Goal: Task Accomplishment & Management: Use online tool/utility

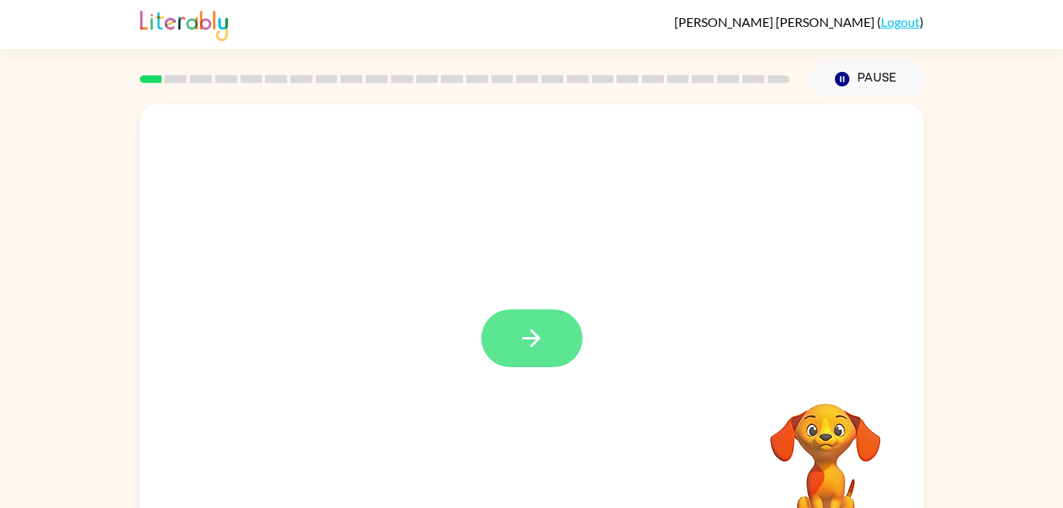
click at [547, 336] on button "button" at bounding box center [531, 339] width 101 height 58
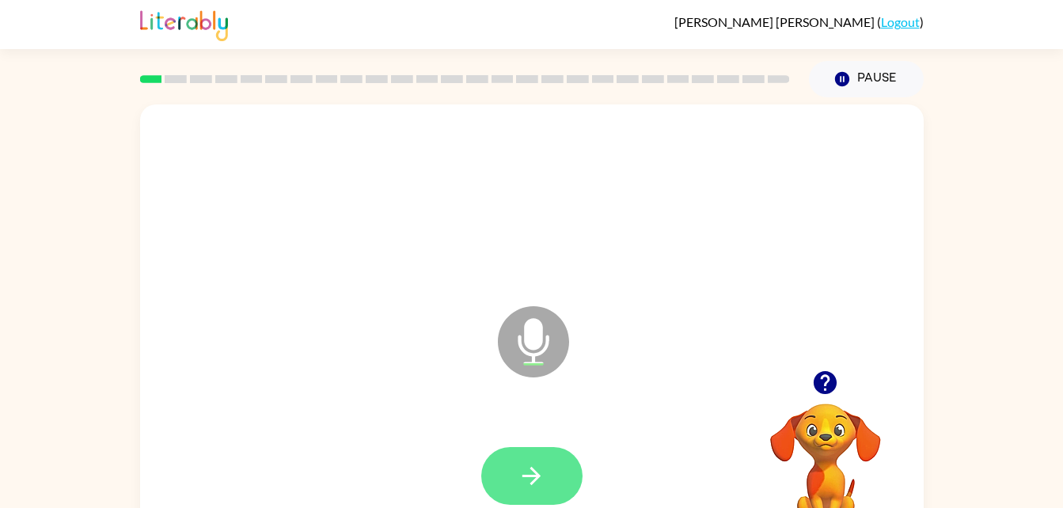
click at [538, 477] on icon "button" at bounding box center [532, 476] width 18 height 18
click at [532, 478] on icon "button" at bounding box center [532, 476] width 28 height 28
click at [559, 479] on button "button" at bounding box center [531, 476] width 101 height 58
click at [548, 466] on button "button" at bounding box center [531, 476] width 101 height 58
click at [537, 464] on icon "button" at bounding box center [532, 476] width 28 height 28
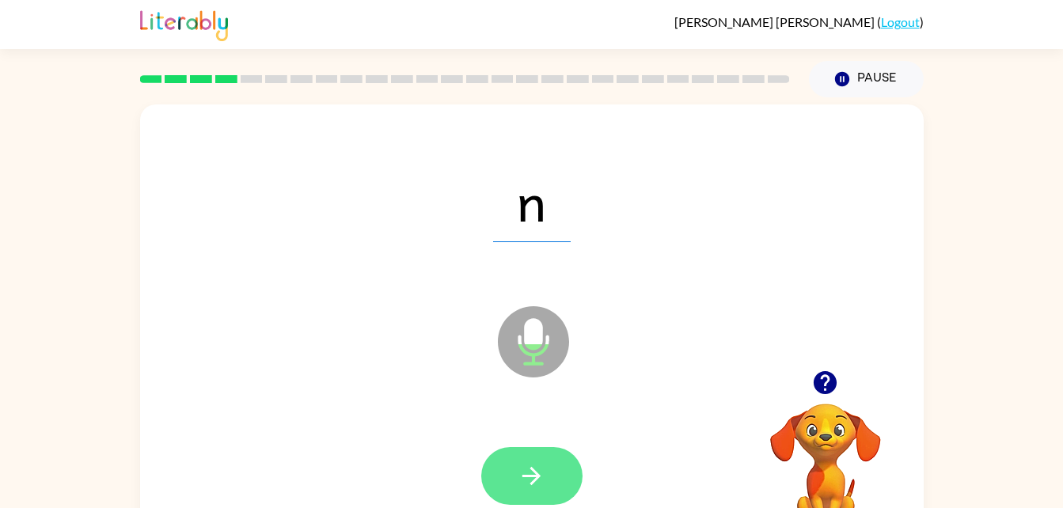
click at [542, 466] on icon "button" at bounding box center [532, 476] width 28 height 28
click at [535, 478] on icon "button" at bounding box center [532, 476] width 28 height 28
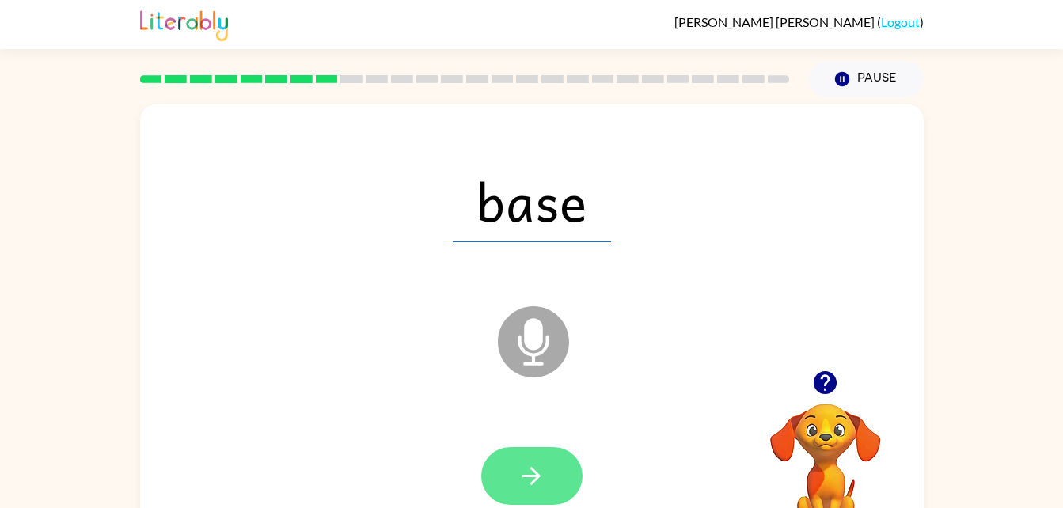
click at [557, 458] on button "button" at bounding box center [531, 476] width 101 height 58
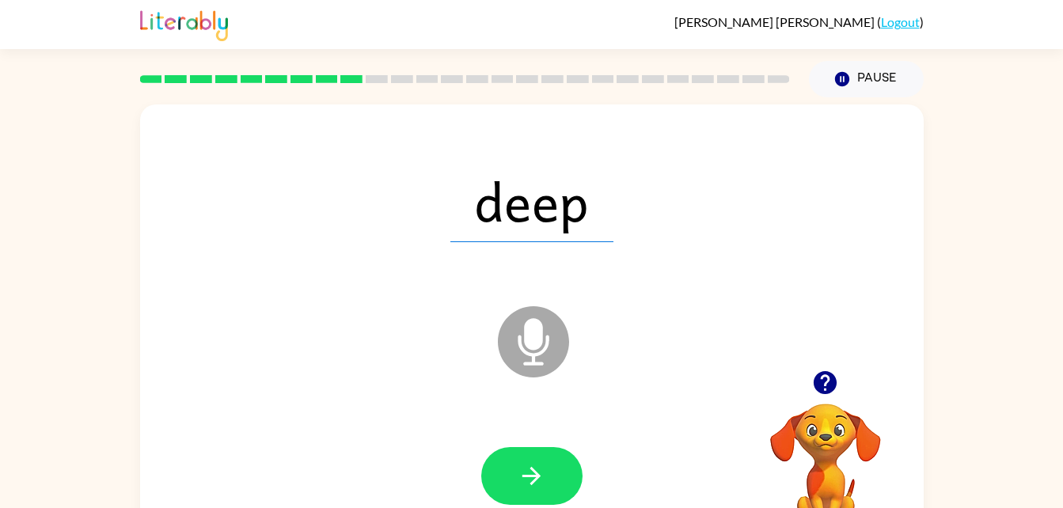
click at [538, 335] on icon "Microphone The Microphone is here when it is your turn to talk" at bounding box center [613, 361] width 238 height 119
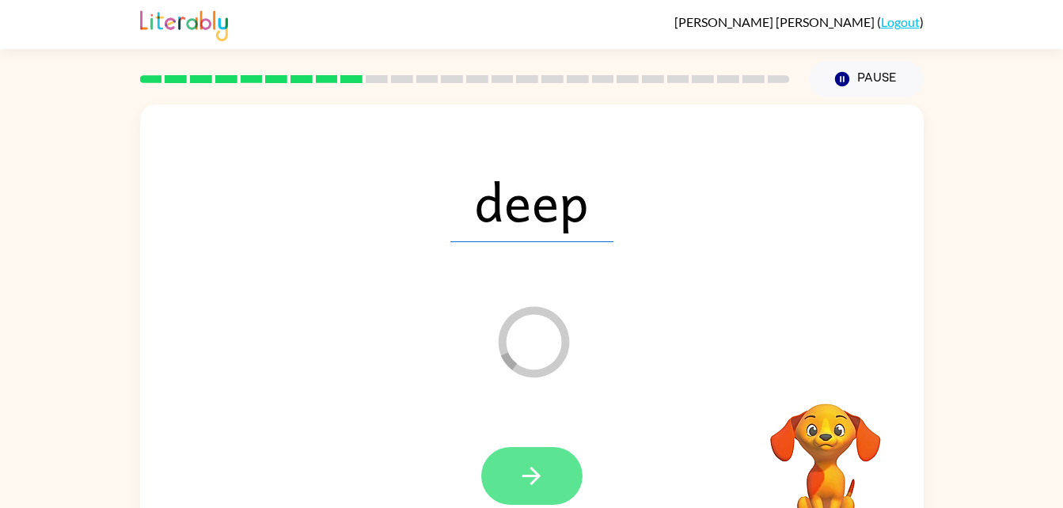
click at [568, 471] on button "button" at bounding box center [531, 476] width 101 height 58
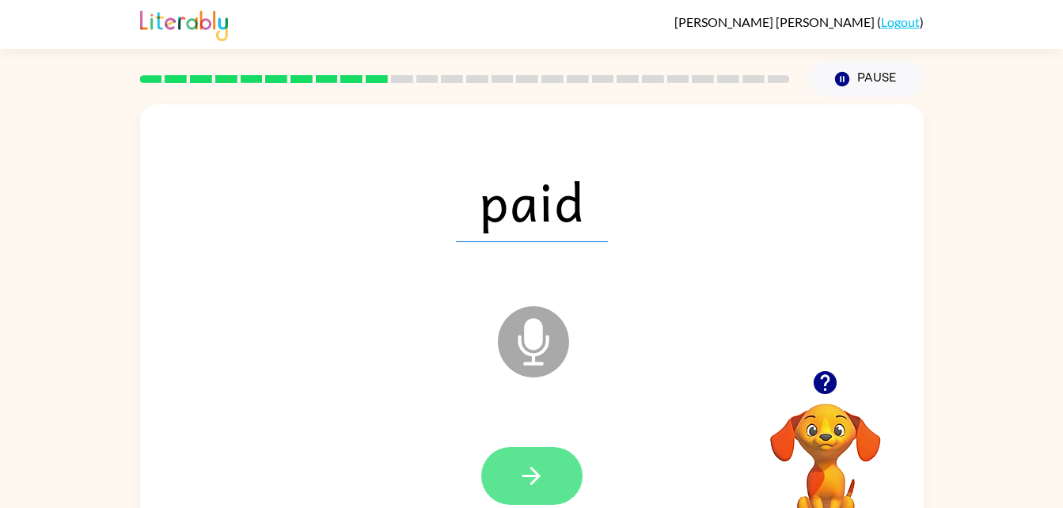
click at [553, 481] on button "button" at bounding box center [531, 476] width 101 height 58
click at [547, 480] on button "button" at bounding box center [531, 476] width 101 height 58
click at [554, 458] on button "button" at bounding box center [531, 476] width 101 height 58
click at [527, 482] on icon "button" at bounding box center [532, 476] width 28 height 28
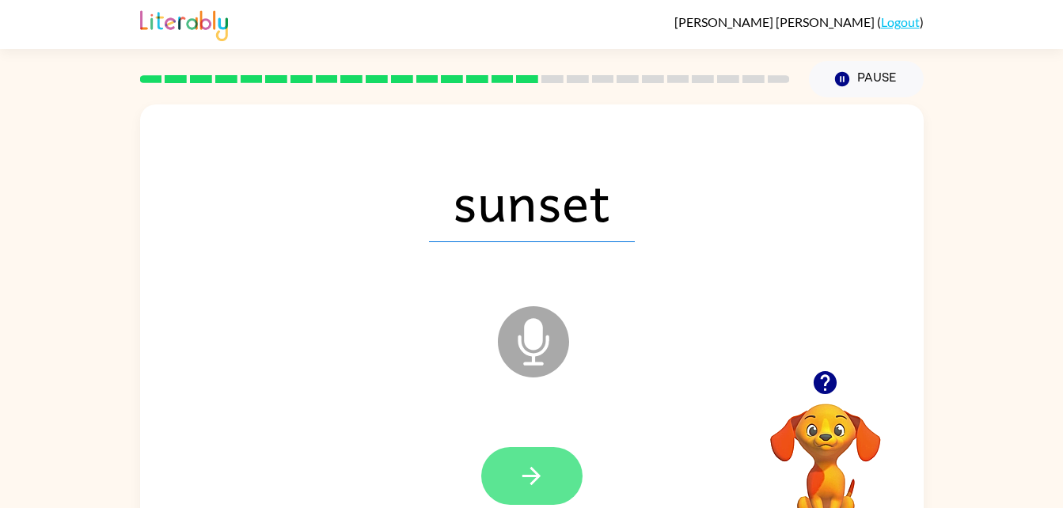
click at [531, 496] on button "button" at bounding box center [531, 476] width 101 height 58
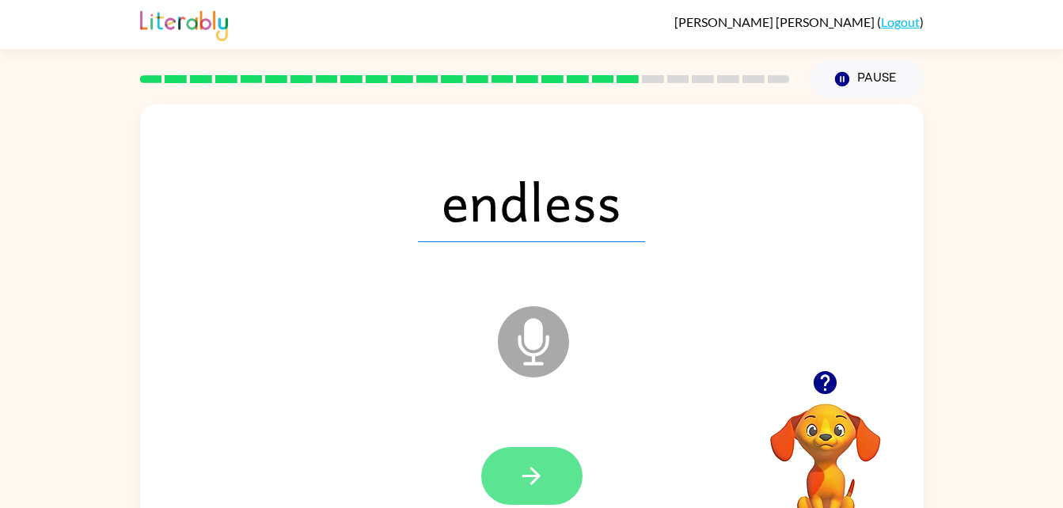
click at [535, 461] on button "button" at bounding box center [531, 476] width 101 height 58
click at [530, 476] on icon "button" at bounding box center [532, 476] width 18 height 18
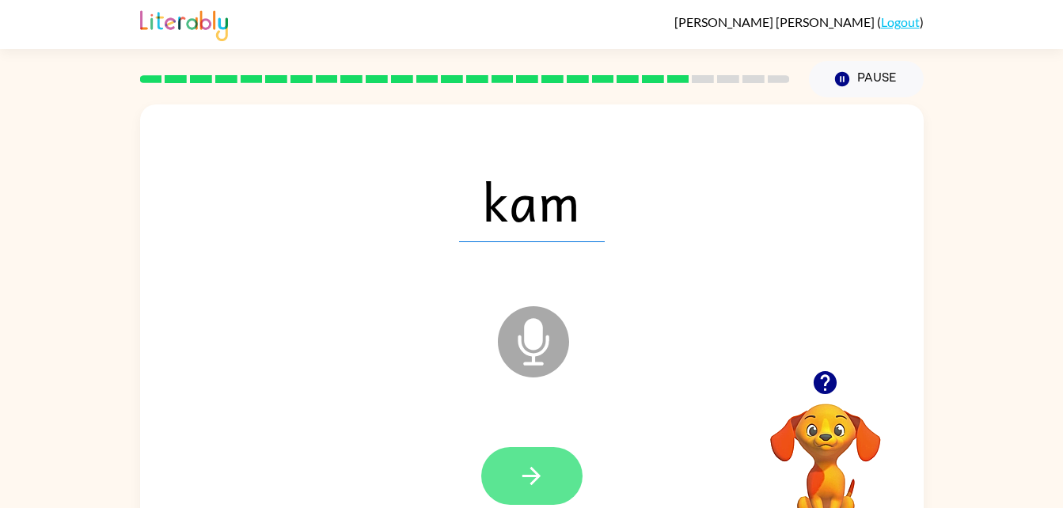
click at [531, 479] on icon "button" at bounding box center [532, 476] width 28 height 28
click at [527, 456] on button "button" at bounding box center [531, 476] width 101 height 58
click at [524, 473] on icon "button" at bounding box center [532, 476] width 28 height 28
click at [523, 477] on icon "button" at bounding box center [532, 476] width 28 height 28
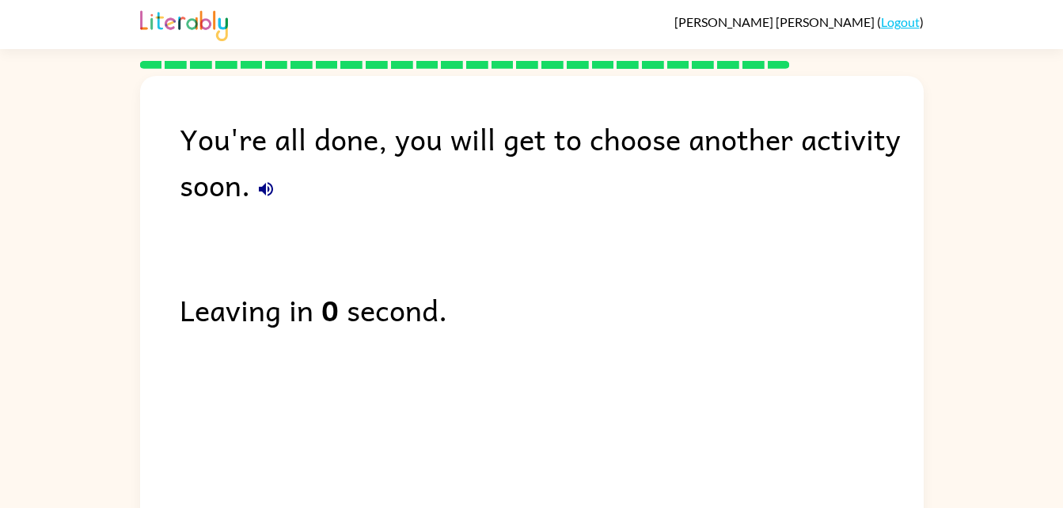
click at [269, 184] on icon "button" at bounding box center [266, 189] width 14 height 14
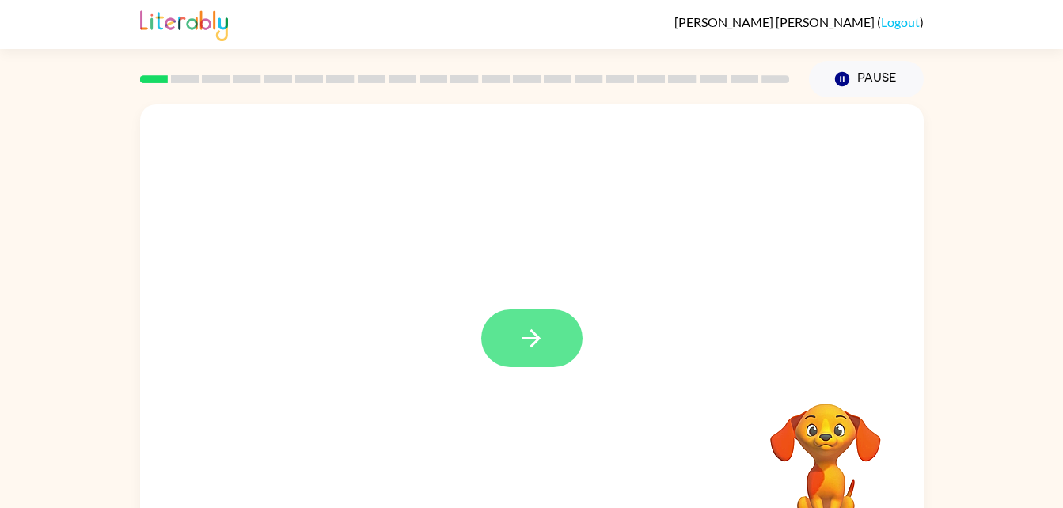
click at [533, 340] on icon "button" at bounding box center [532, 338] width 18 height 18
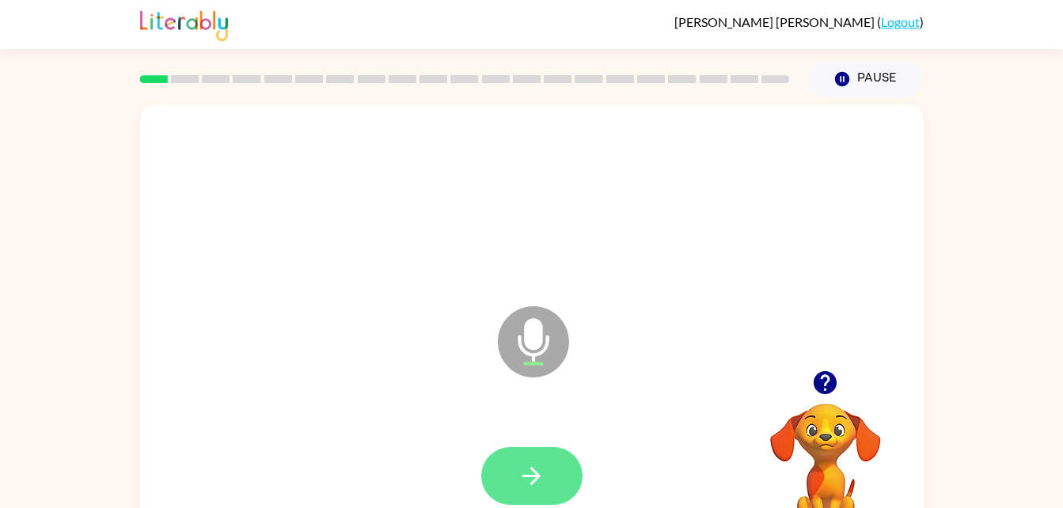
click at [541, 485] on icon "button" at bounding box center [532, 476] width 28 height 28
click at [529, 482] on icon "button" at bounding box center [532, 476] width 28 height 28
click at [545, 477] on icon "button" at bounding box center [532, 476] width 28 height 28
click at [530, 495] on button "button" at bounding box center [531, 476] width 101 height 58
click at [543, 481] on icon "button" at bounding box center [532, 476] width 28 height 28
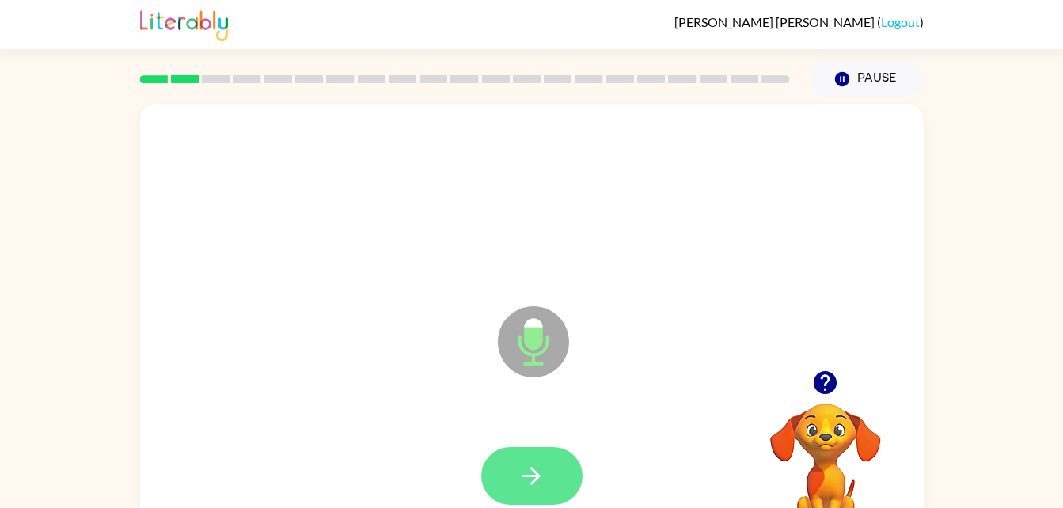
click at [526, 466] on icon "button" at bounding box center [532, 476] width 28 height 28
click at [534, 462] on icon "button" at bounding box center [532, 476] width 28 height 28
click at [522, 476] on icon "button" at bounding box center [532, 476] width 28 height 28
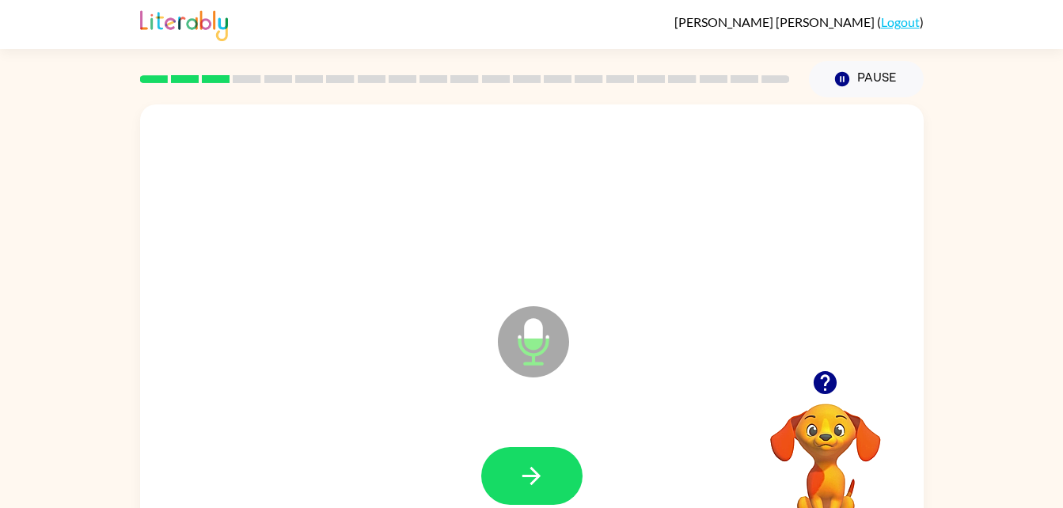
scroll to position [6, 0]
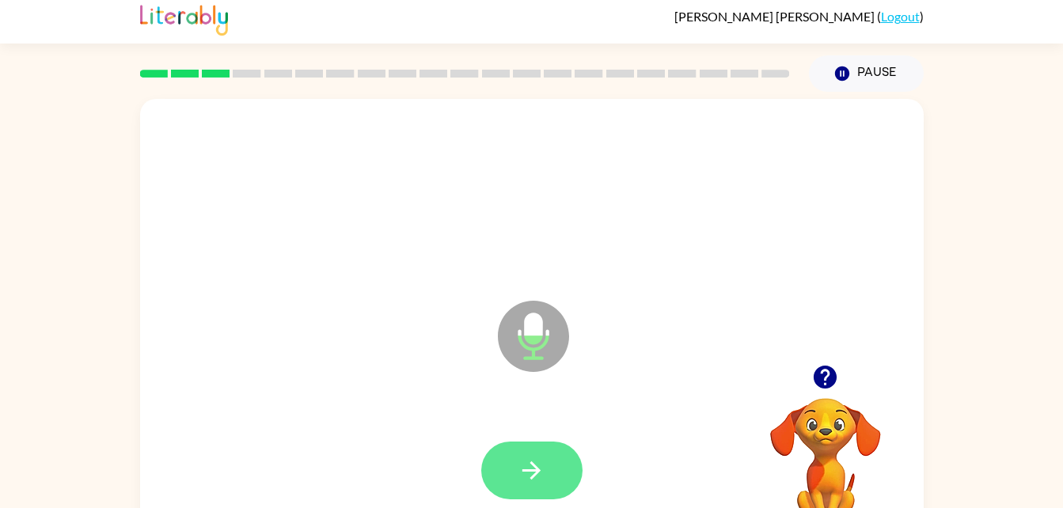
click at [542, 478] on icon "button" at bounding box center [532, 471] width 28 height 28
click at [527, 454] on button "button" at bounding box center [531, 471] width 101 height 58
click at [527, 463] on icon "button" at bounding box center [532, 471] width 28 height 28
click at [519, 475] on icon "button" at bounding box center [532, 471] width 28 height 28
click at [558, 466] on button "button" at bounding box center [531, 471] width 101 height 58
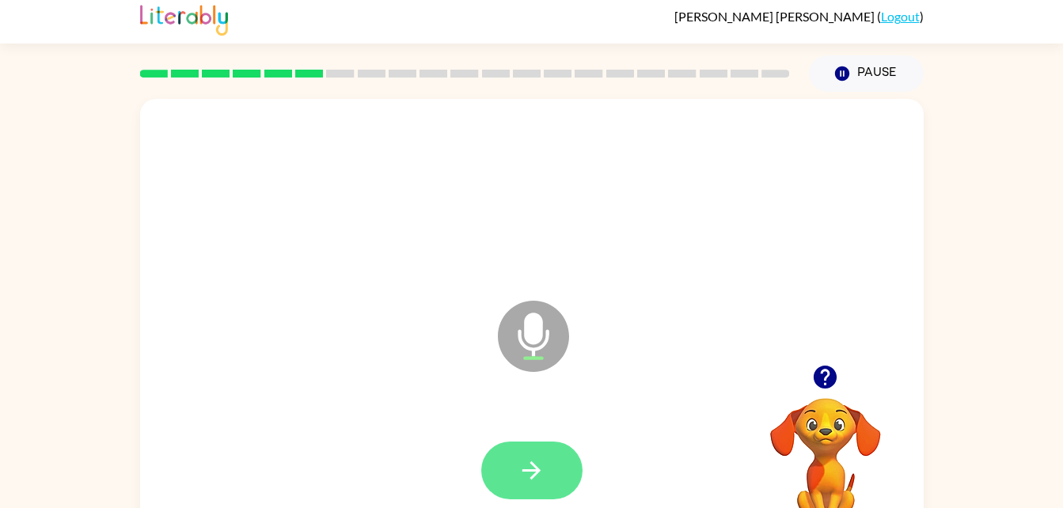
click at [556, 479] on button "button" at bounding box center [531, 471] width 101 height 58
click at [546, 467] on button "button" at bounding box center [531, 471] width 101 height 58
click at [523, 470] on icon "button" at bounding box center [532, 471] width 18 height 18
click at [521, 473] on icon "button" at bounding box center [532, 471] width 28 height 28
click at [531, 478] on icon "button" at bounding box center [532, 471] width 18 height 18
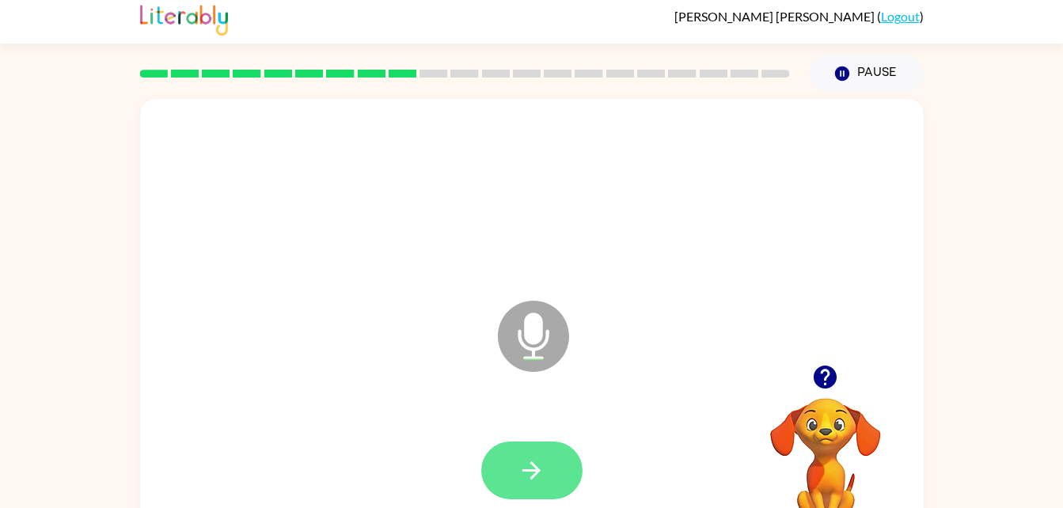
click at [532, 472] on icon "button" at bounding box center [532, 471] width 28 height 28
click at [539, 450] on button "button" at bounding box center [531, 471] width 101 height 58
click at [536, 450] on button "button" at bounding box center [531, 471] width 101 height 58
click at [540, 482] on icon "button" at bounding box center [532, 471] width 28 height 28
click at [515, 460] on button "button" at bounding box center [531, 471] width 101 height 58
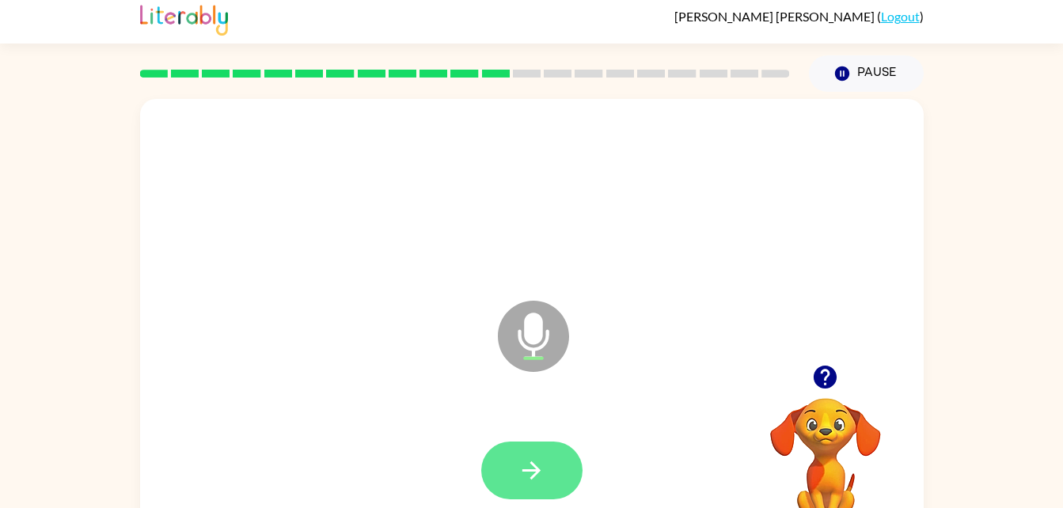
click at [531, 477] on icon "button" at bounding box center [532, 471] width 18 height 18
click at [534, 460] on icon "button" at bounding box center [532, 471] width 28 height 28
click at [519, 448] on button "button" at bounding box center [531, 471] width 101 height 58
click at [538, 444] on button "button" at bounding box center [531, 471] width 101 height 58
click at [542, 475] on icon "button" at bounding box center [532, 471] width 28 height 28
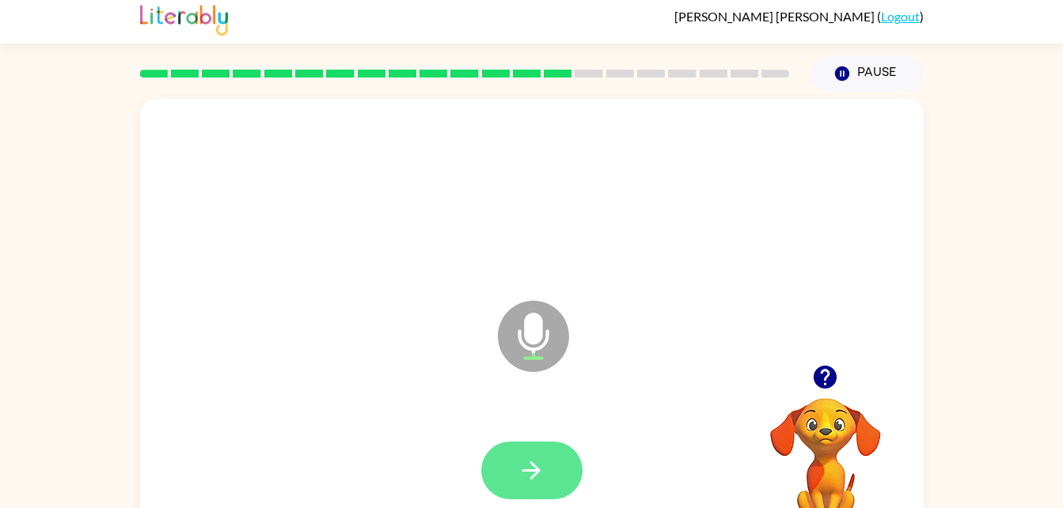
click at [522, 473] on icon "button" at bounding box center [532, 471] width 28 height 28
click at [516, 447] on button "button" at bounding box center [531, 471] width 101 height 58
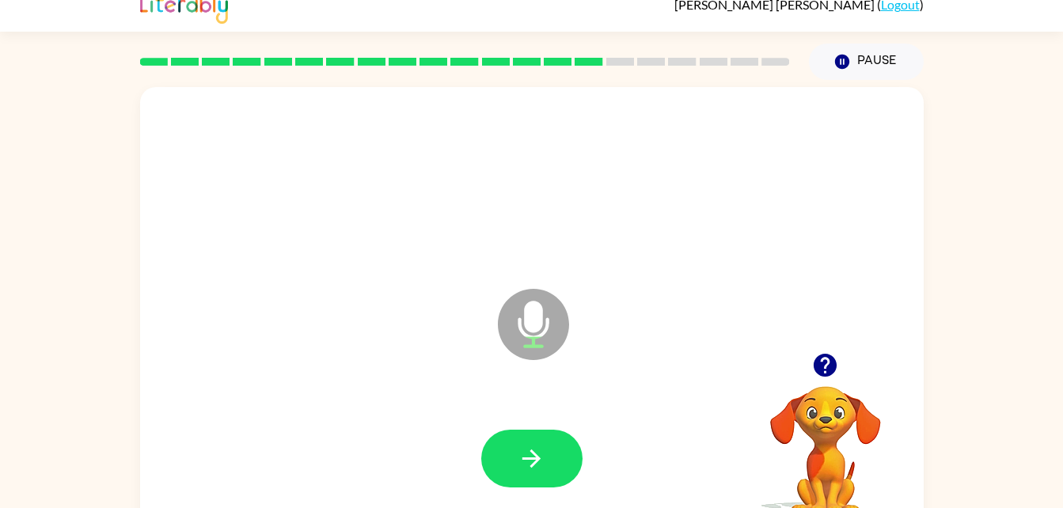
scroll to position [19, 0]
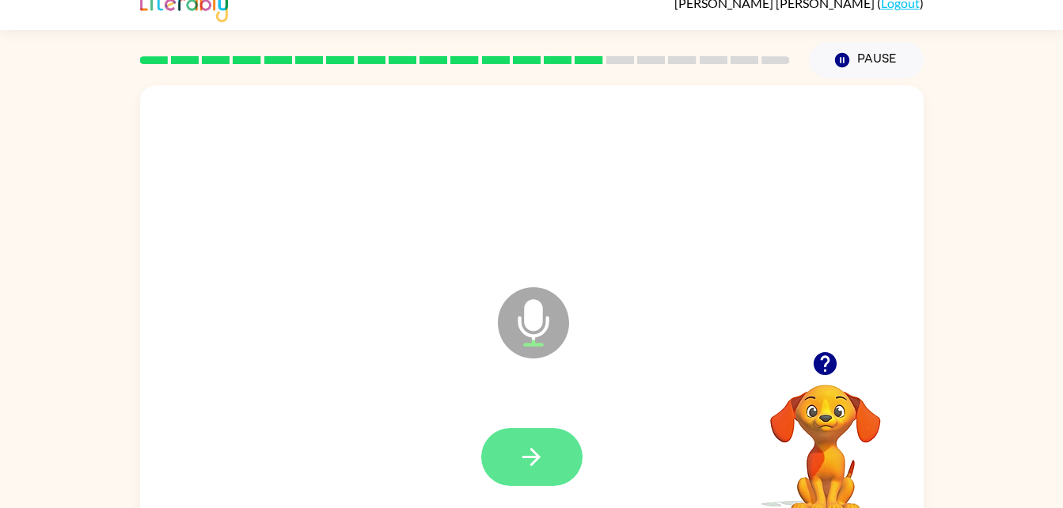
click at [527, 455] on icon "button" at bounding box center [532, 457] width 28 height 28
click at [519, 454] on icon "button" at bounding box center [532, 457] width 28 height 28
click at [538, 464] on icon "button" at bounding box center [532, 457] width 28 height 28
click at [538, 448] on icon "button" at bounding box center [532, 457] width 28 height 28
click at [534, 438] on button "button" at bounding box center [531, 457] width 101 height 58
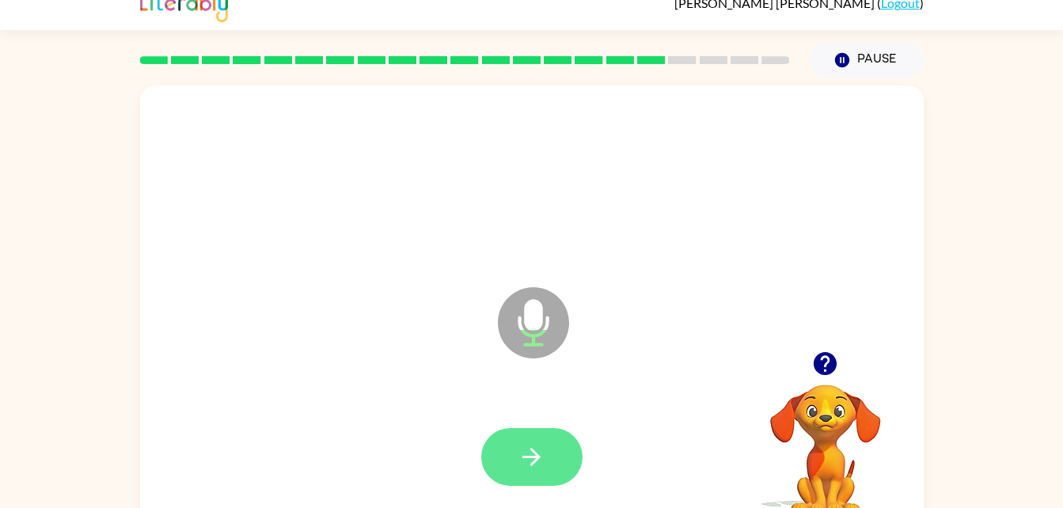
click at [548, 450] on button "button" at bounding box center [531, 457] width 101 height 58
click at [534, 453] on icon "button" at bounding box center [532, 457] width 18 height 18
click at [525, 458] on icon "button" at bounding box center [532, 457] width 18 height 18
click at [548, 451] on button "button" at bounding box center [531, 457] width 101 height 58
click at [532, 455] on icon "button" at bounding box center [532, 457] width 28 height 28
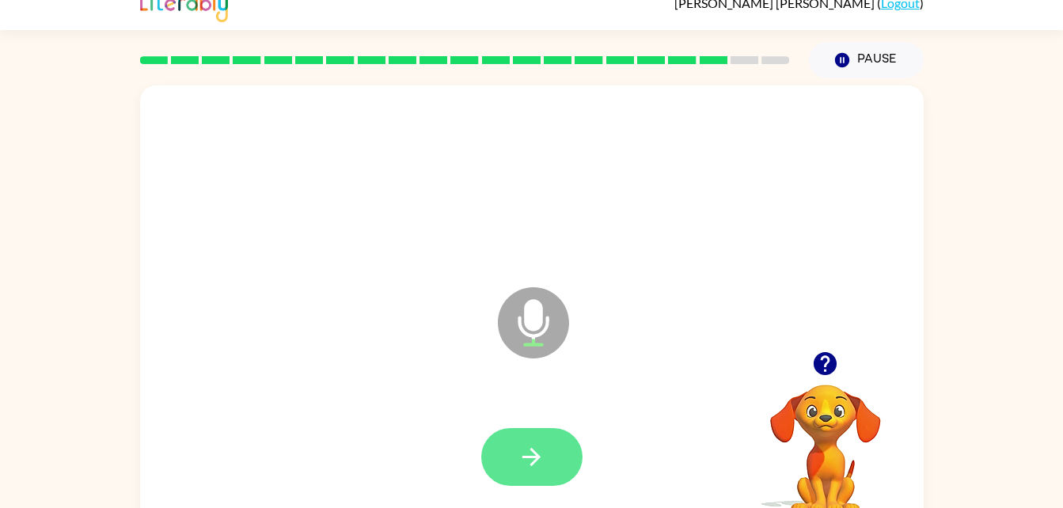
click at [537, 437] on button "button" at bounding box center [531, 457] width 101 height 58
click at [536, 443] on icon "button" at bounding box center [532, 457] width 28 height 28
click at [541, 445] on icon "button" at bounding box center [532, 457] width 28 height 28
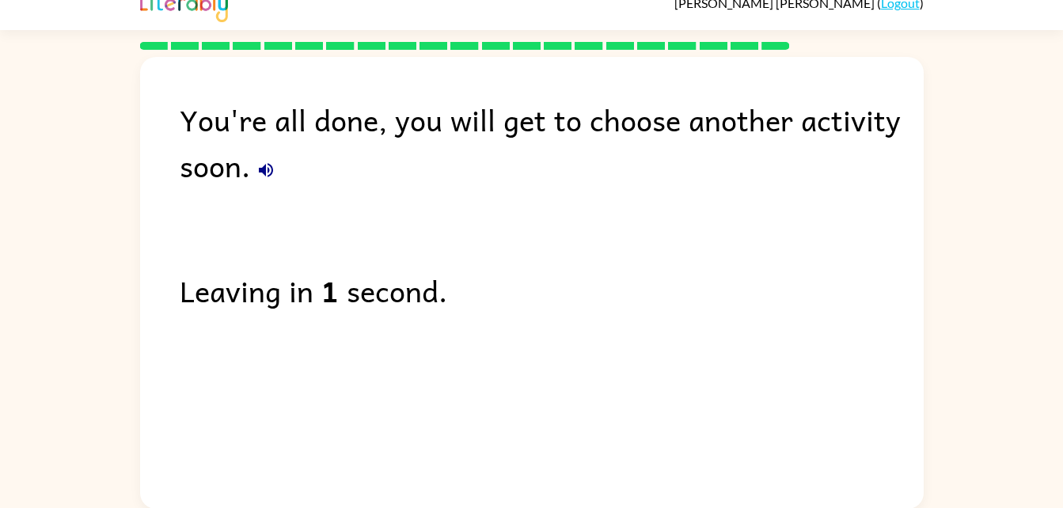
click at [270, 159] on button "button" at bounding box center [266, 170] width 32 height 32
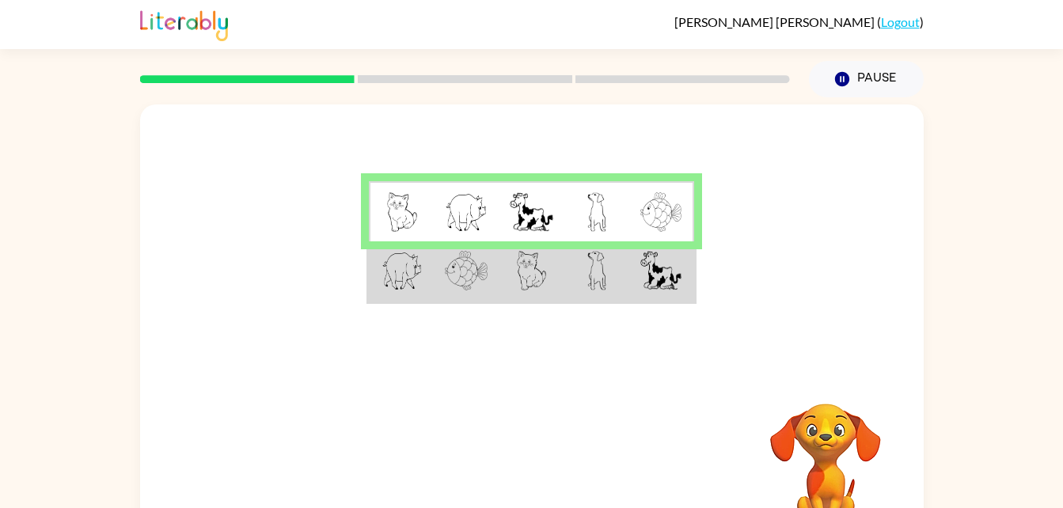
click at [554, 279] on td at bounding box center [531, 271] width 65 height 61
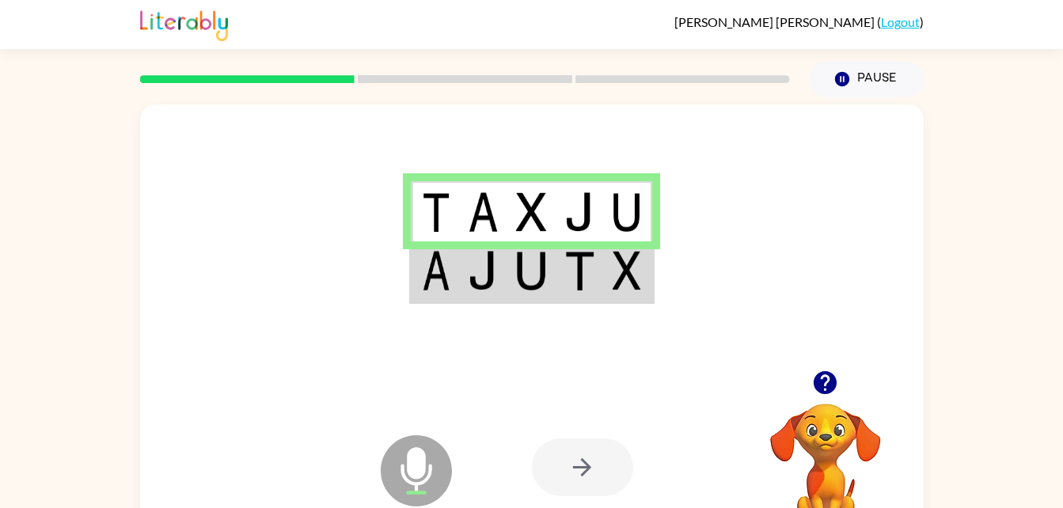
click at [528, 274] on img at bounding box center [531, 271] width 30 height 40
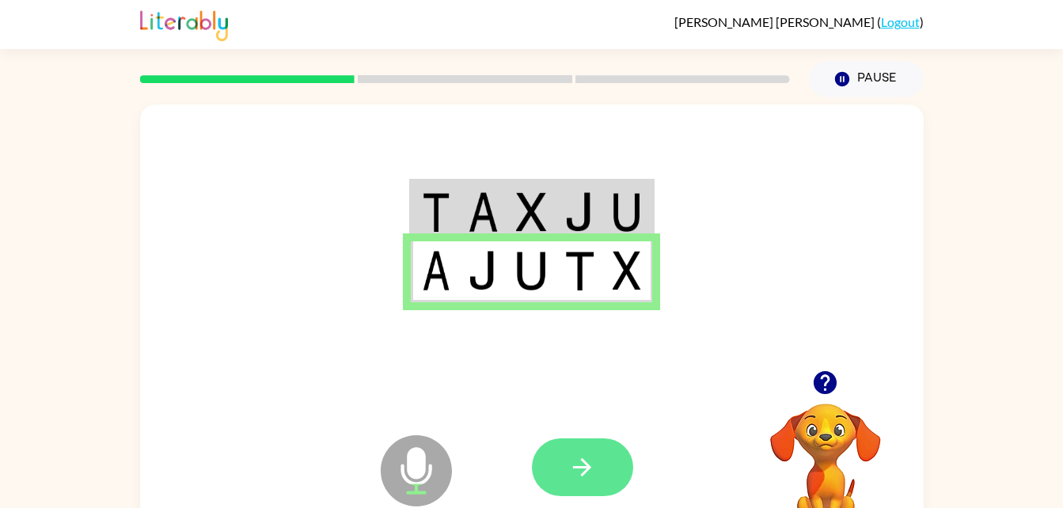
click at [586, 477] on icon "button" at bounding box center [582, 468] width 28 height 28
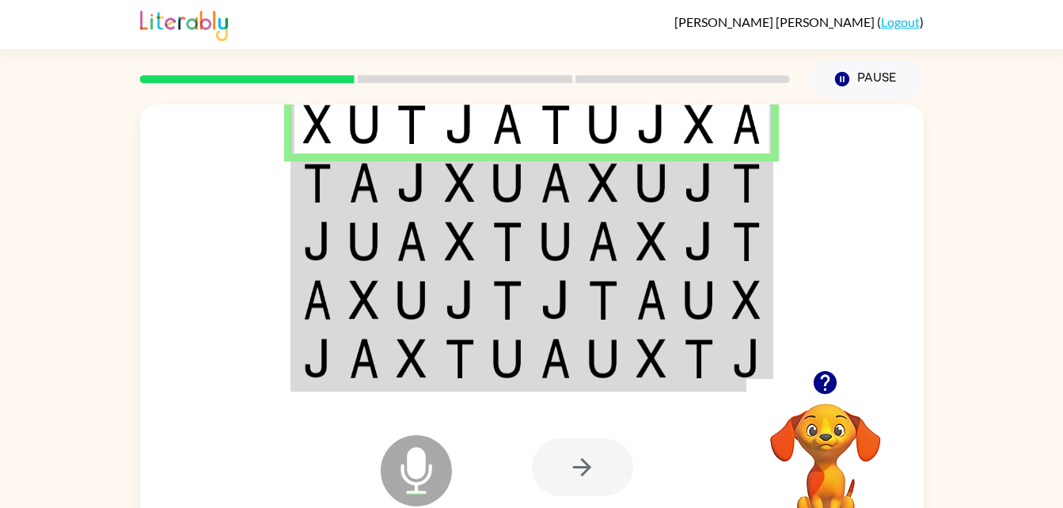
click at [424, 174] on img at bounding box center [412, 183] width 30 height 40
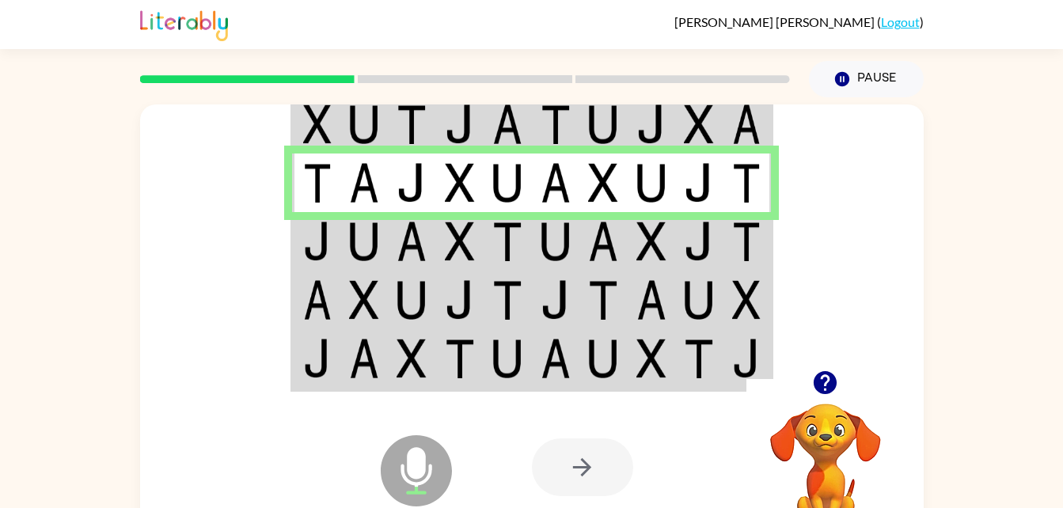
click at [425, 248] on img at bounding box center [412, 242] width 30 height 40
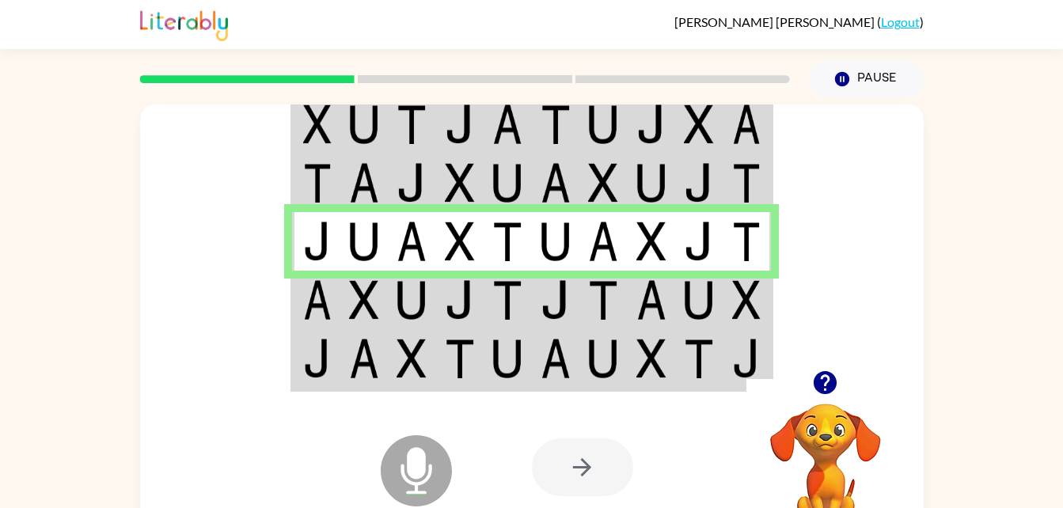
click at [385, 298] on td at bounding box center [364, 300] width 48 height 59
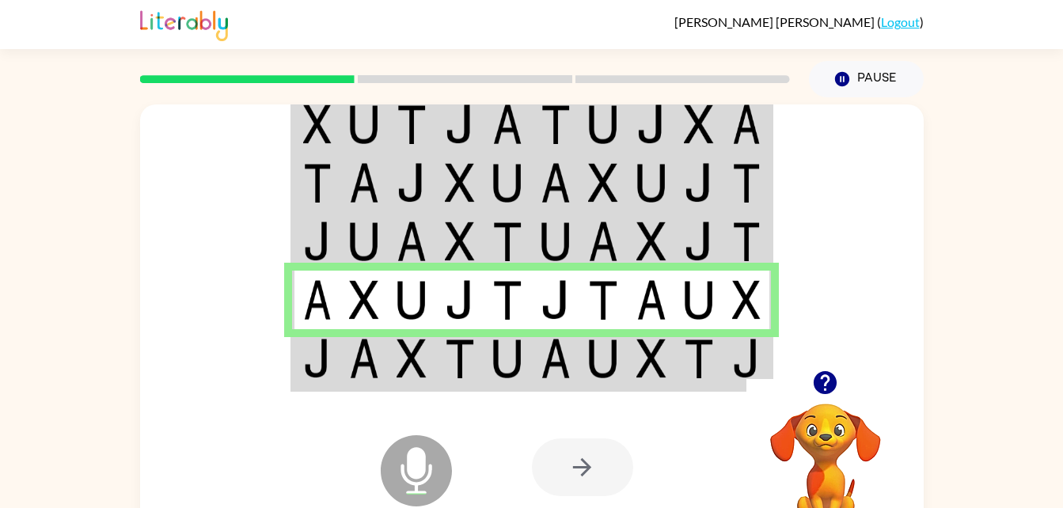
click at [413, 348] on img at bounding box center [412, 359] width 30 height 40
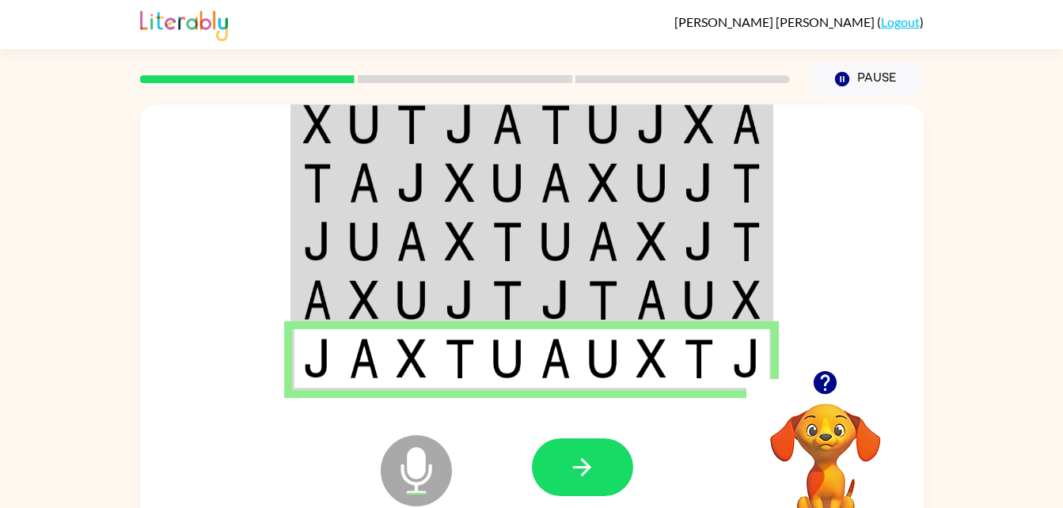
click at [399, 392] on icon at bounding box center [417, 435] width 40 height 119
click at [579, 464] on icon "button" at bounding box center [582, 468] width 28 height 28
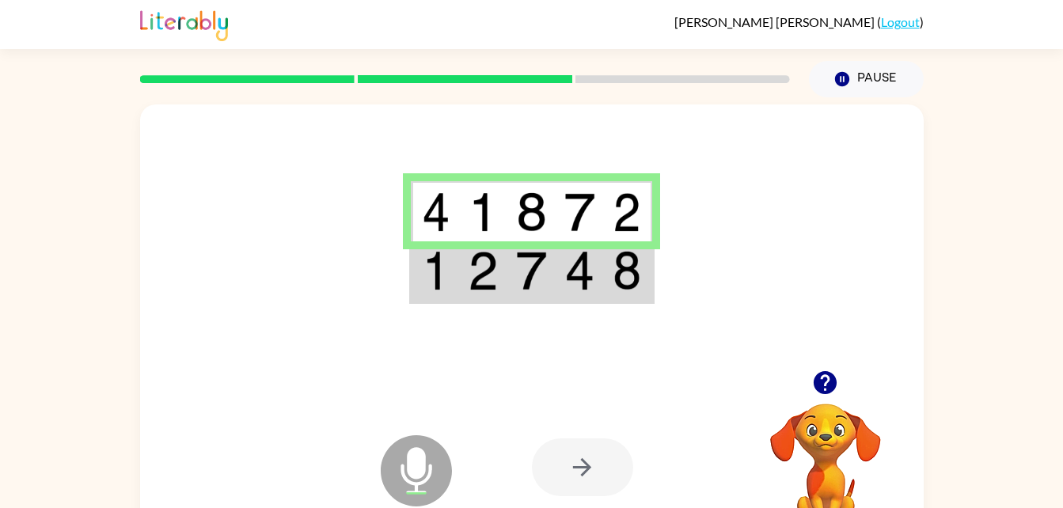
click at [513, 279] on td at bounding box center [532, 271] width 48 height 61
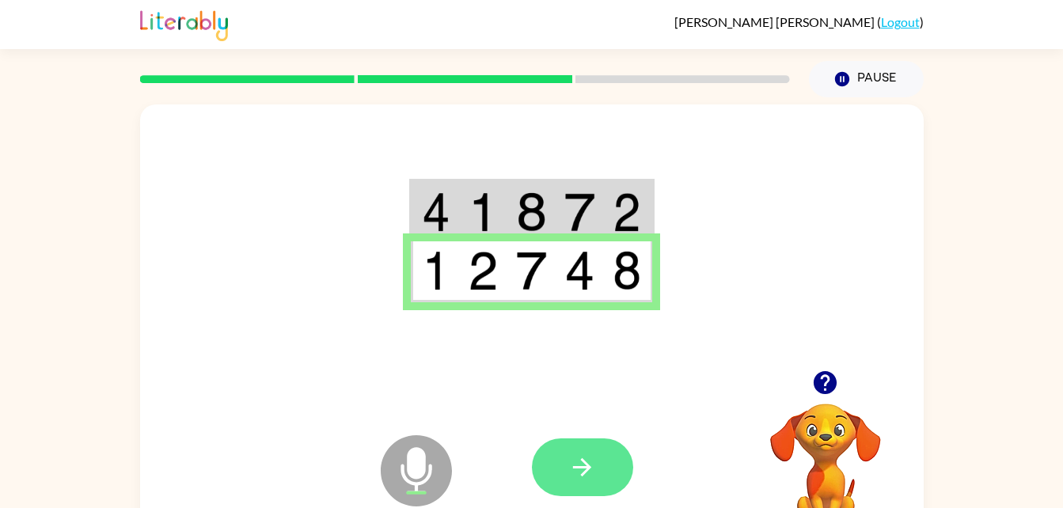
click at [588, 466] on icon "button" at bounding box center [582, 467] width 18 height 18
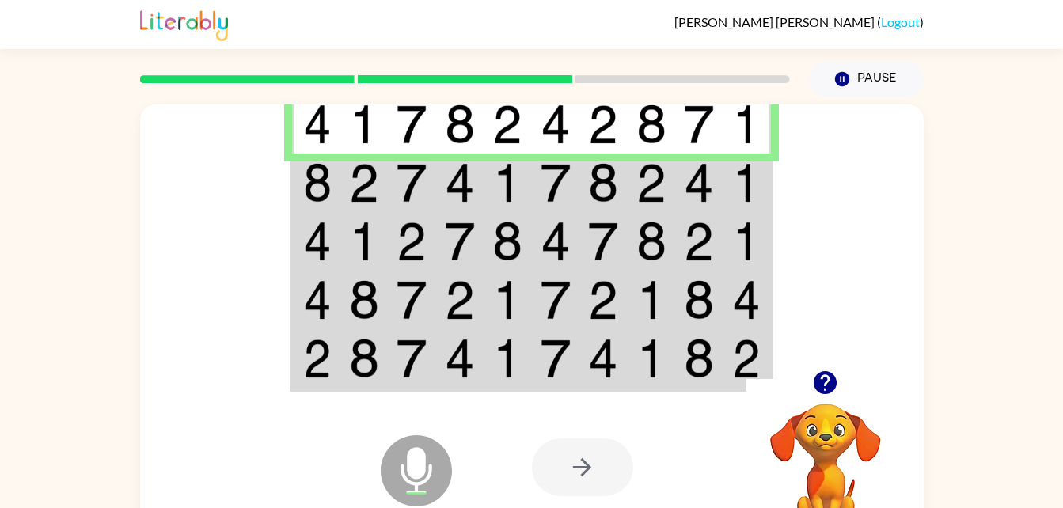
click at [420, 187] on img at bounding box center [412, 183] width 30 height 40
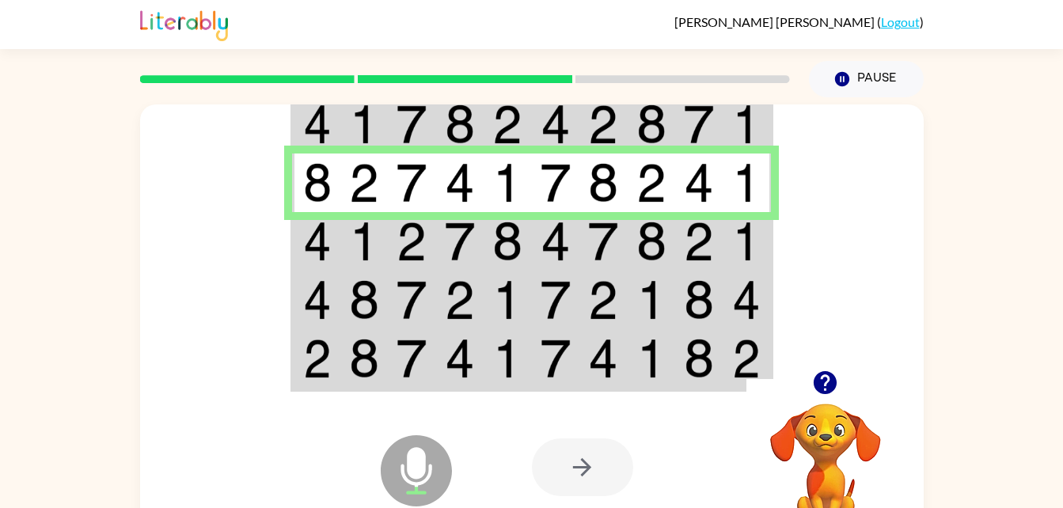
click at [442, 245] on td at bounding box center [460, 241] width 48 height 59
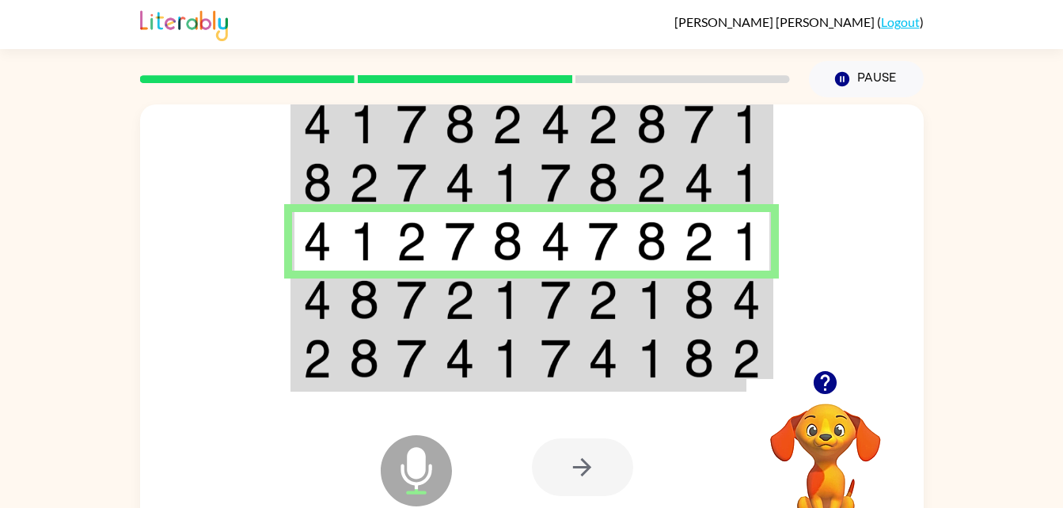
click at [422, 314] on img at bounding box center [412, 300] width 30 height 40
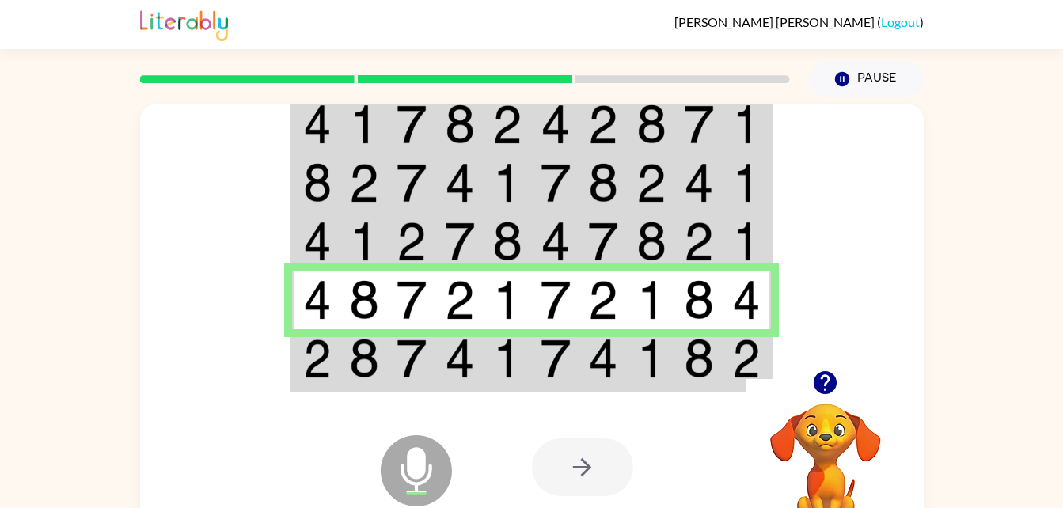
click at [451, 361] on img at bounding box center [460, 359] width 30 height 40
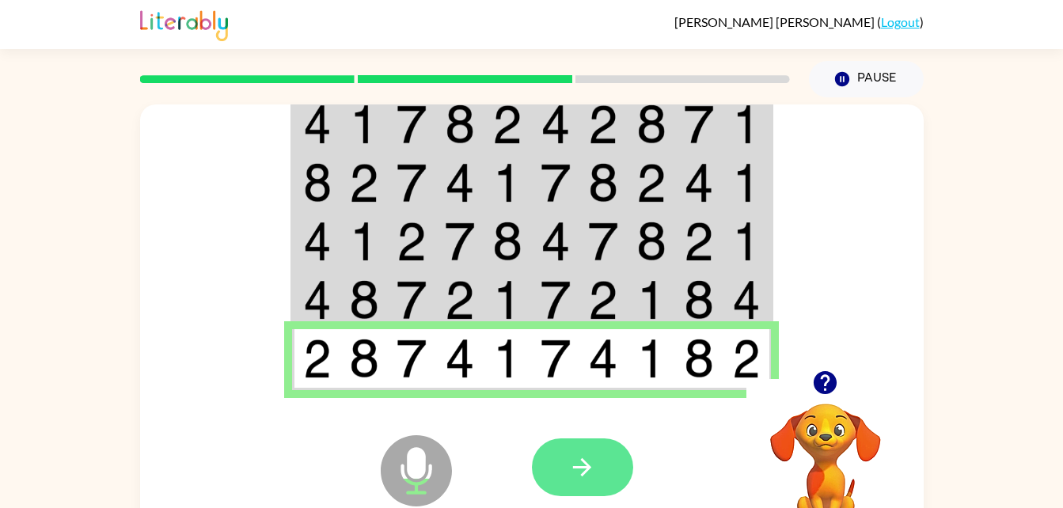
click at [582, 464] on icon "button" at bounding box center [582, 468] width 28 height 28
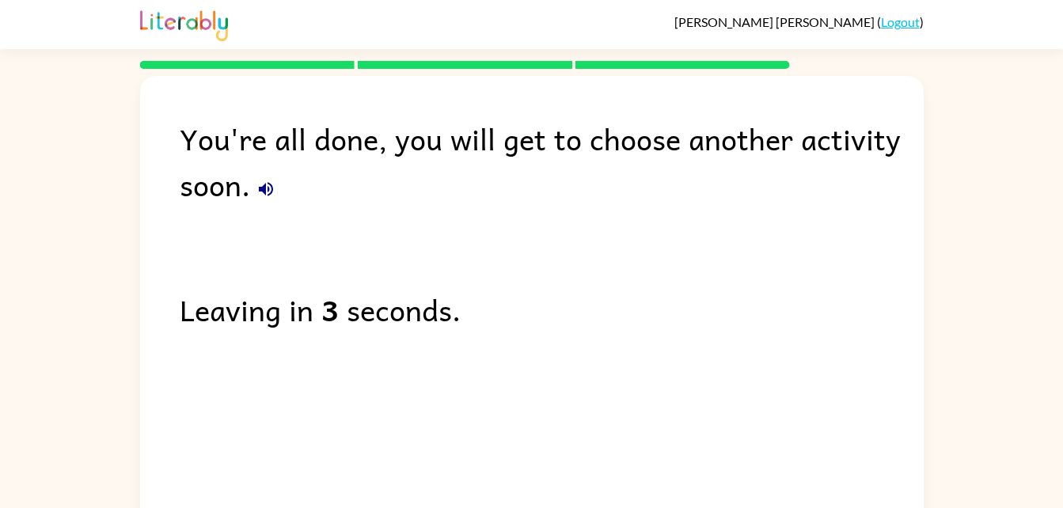
click at [251, 174] on div "You're all done, you will get to choose another activity soon." at bounding box center [552, 162] width 744 height 92
click at [270, 198] on icon "button" at bounding box center [266, 189] width 19 height 19
